Goal: Task Accomplishment & Management: Use online tool/utility

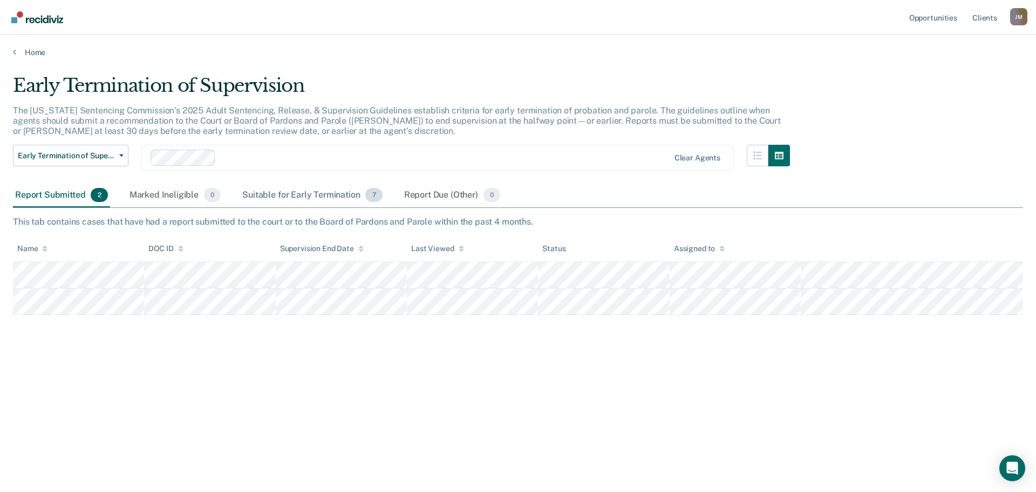
click at [325, 198] on div "Suitable for Early Termination 7" at bounding box center [312, 196] width 144 height 24
